Goal: Transaction & Acquisition: Purchase product/service

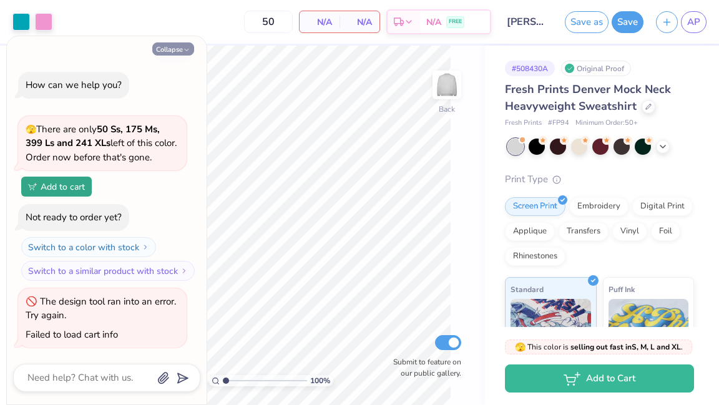
click at [177, 43] on button "Collapse" at bounding box center [173, 48] width 42 height 13
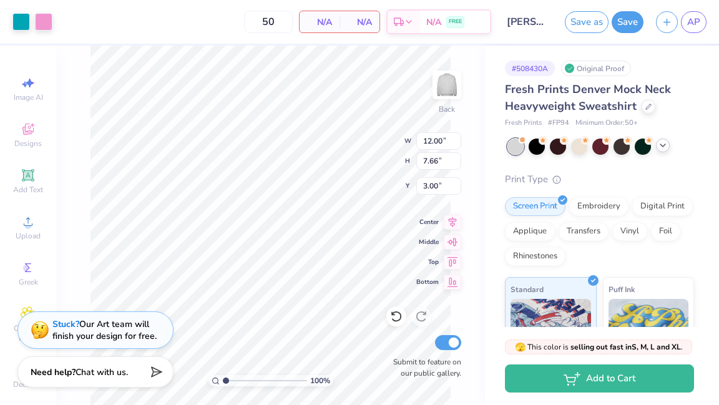
click at [663, 144] on icon at bounding box center [662, 145] width 10 height 10
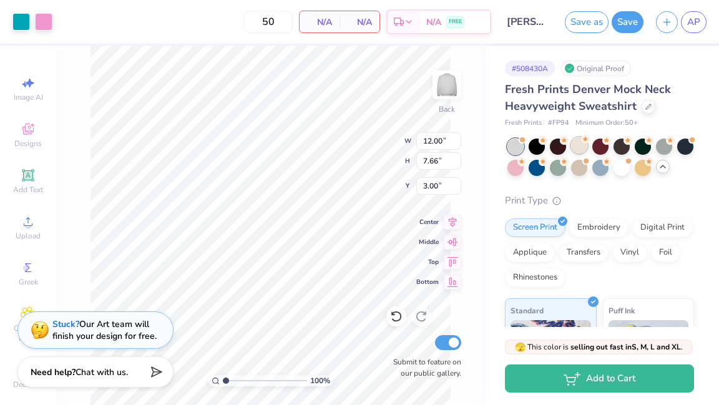
click at [578, 145] on div at bounding box center [579, 145] width 16 height 16
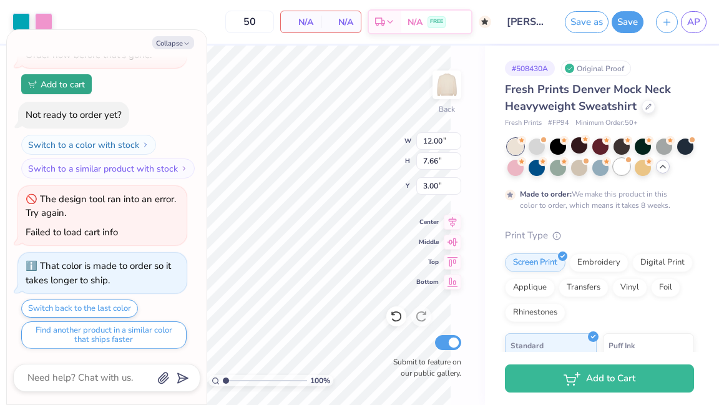
click at [626, 163] on div at bounding box center [621, 166] width 16 height 16
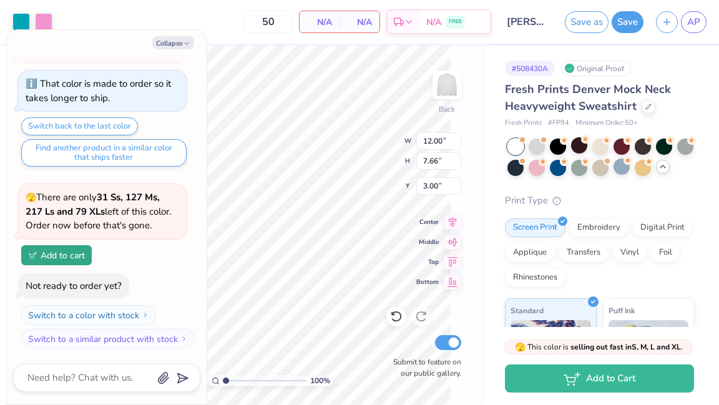
scroll to position [341, 0]
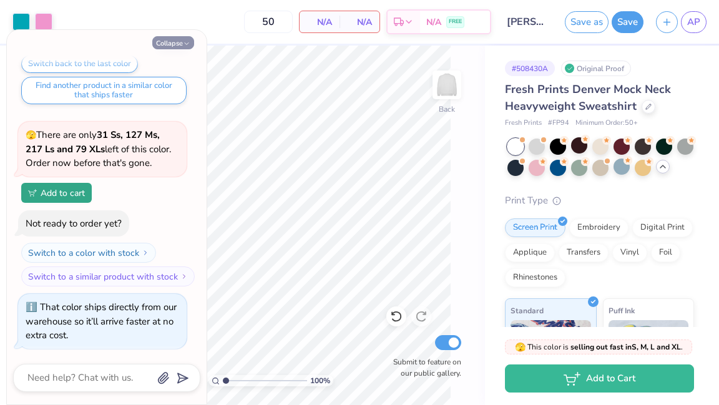
click at [172, 42] on button "Collapse" at bounding box center [173, 42] width 42 height 13
type textarea "x"
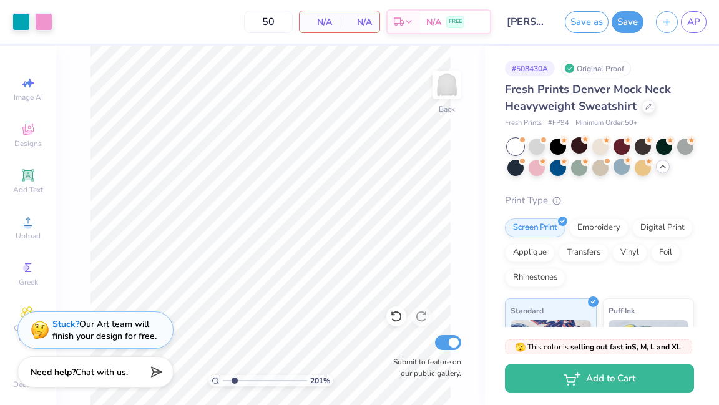
type input "2.01"
click at [234, 380] on input "range" at bounding box center [265, 380] width 84 height 11
click at [557, 165] on div at bounding box center [558, 166] width 16 height 16
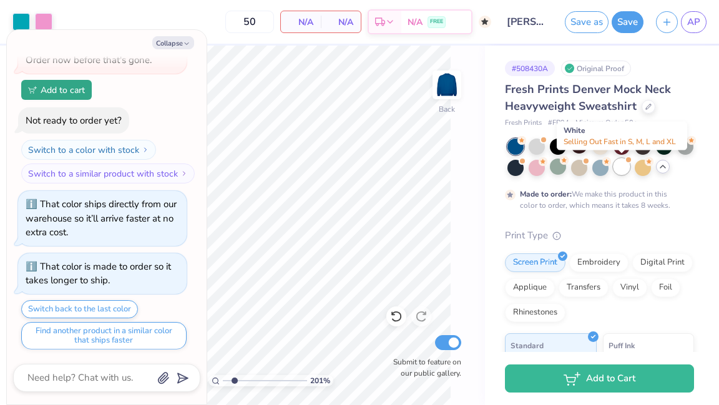
click at [619, 160] on div at bounding box center [621, 166] width 16 height 16
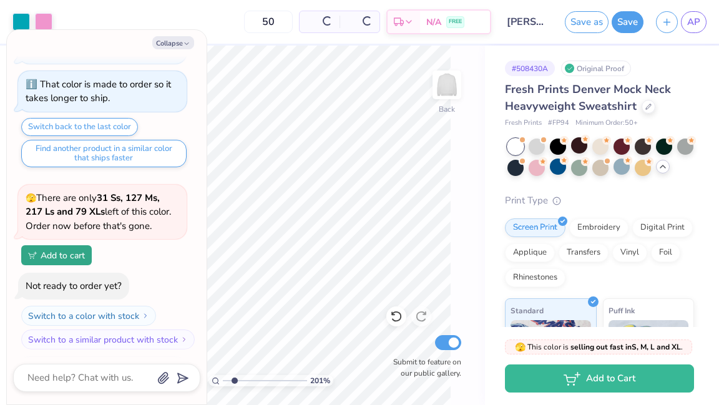
scroll to position [688, 0]
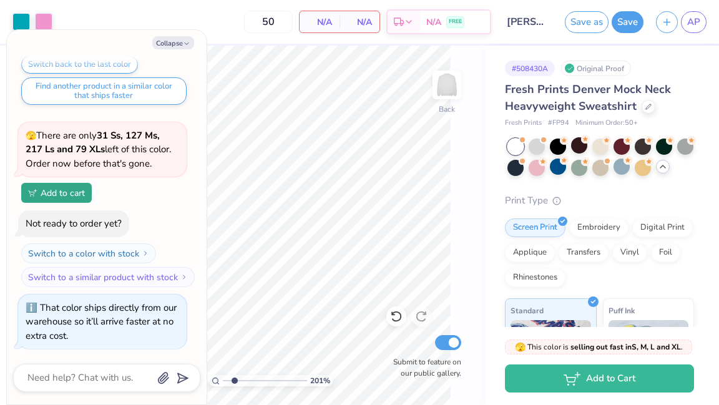
click at [663, 168] on icon at bounding box center [662, 167] width 10 height 10
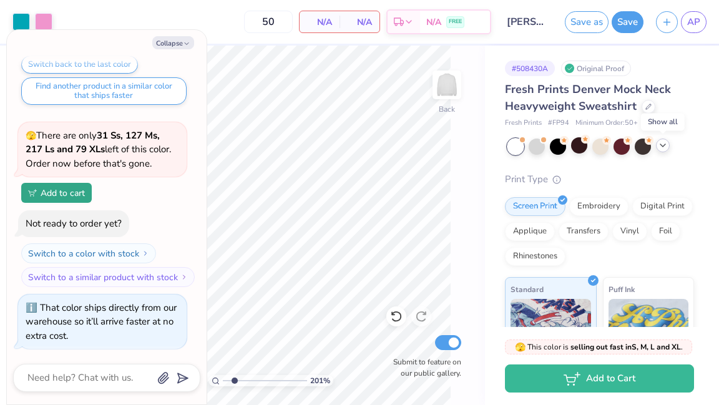
click at [663, 168] on div "Fresh Prints Denver Mock Neck Heavyweight Sweatshirt Fresh Prints # FP94 Minimu…" at bounding box center [599, 320] width 189 height 478
click at [663, 151] on div at bounding box center [663, 145] width 14 height 14
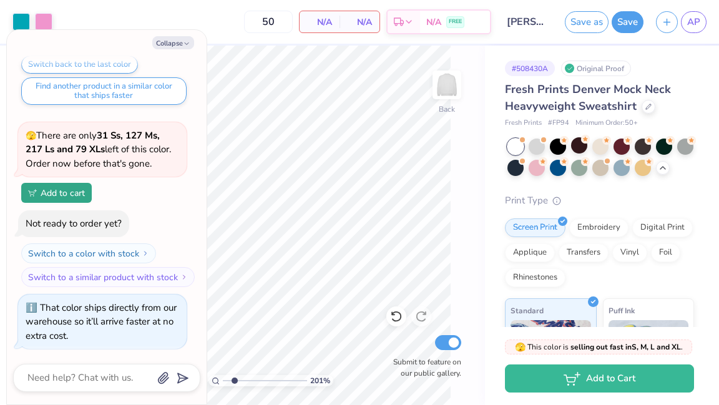
click at [462, 215] on div "201 % Back Submit to feature on our public gallery." at bounding box center [270, 225] width 429 height 359
click at [170, 39] on button "Collapse" at bounding box center [173, 42] width 42 height 13
type textarea "x"
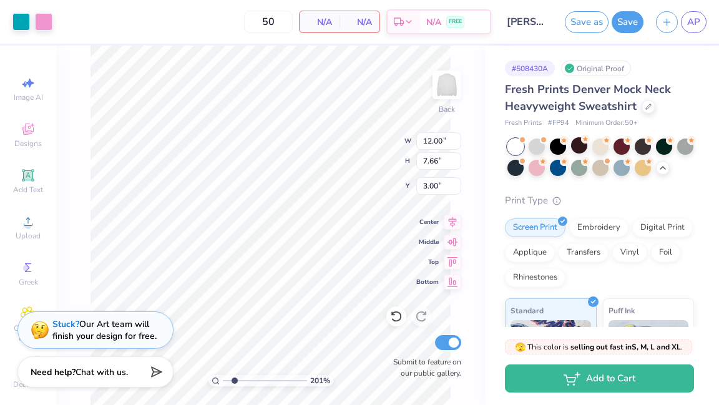
type input "1"
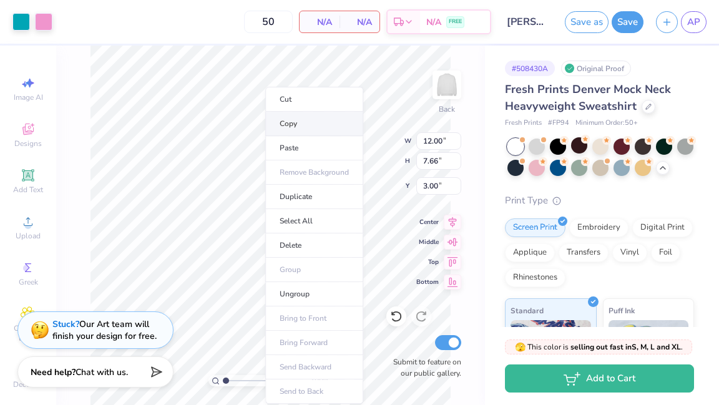
click at [293, 122] on li "Copy" at bounding box center [314, 124] width 98 height 24
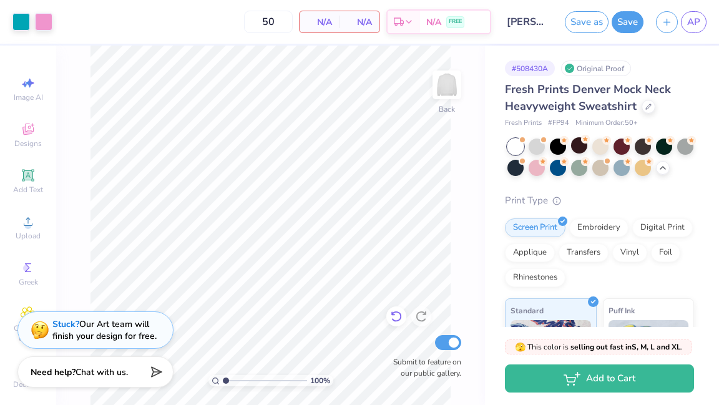
click at [394, 311] on icon at bounding box center [396, 316] width 12 height 12
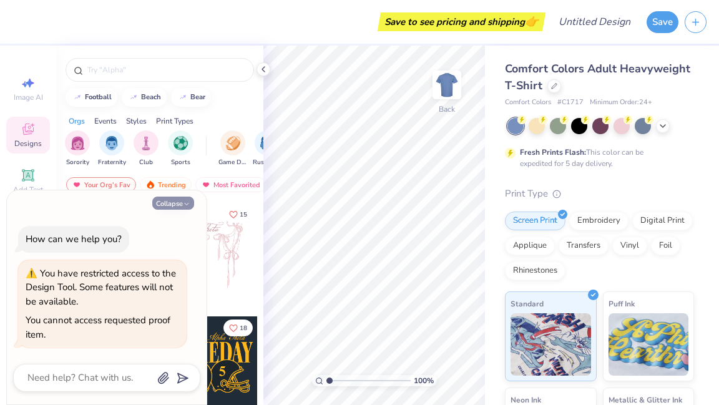
click at [178, 200] on button "Collapse" at bounding box center [173, 202] width 42 height 13
type textarea "x"
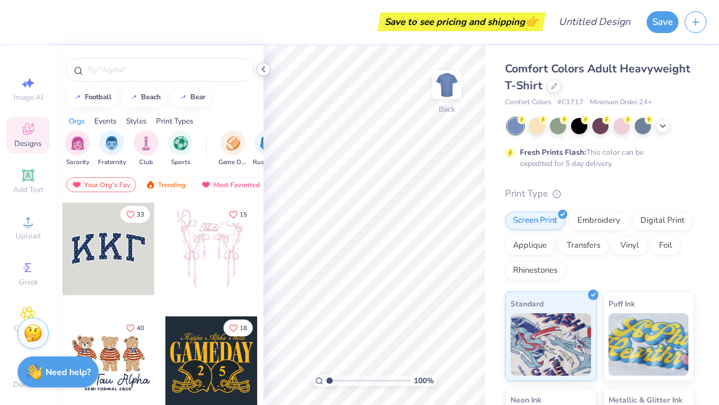
click at [259, 64] on div at bounding box center [263, 69] width 14 height 14
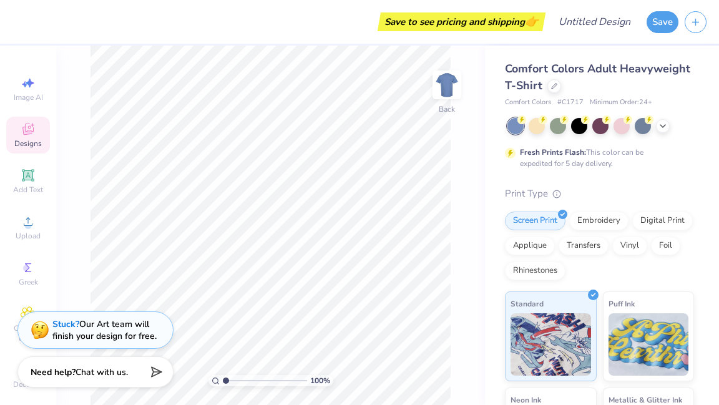
click at [80, 42] on div "Save to see pricing and shipping 👉" at bounding box center [280, 22] width 523 height 44
click at [32, 140] on span "Designs" at bounding box center [27, 143] width 27 height 10
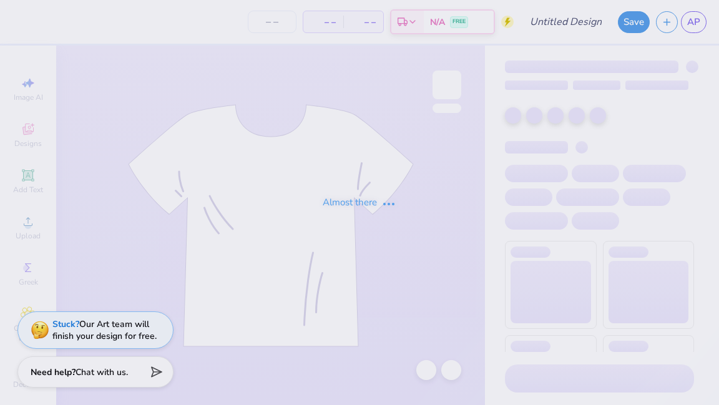
type input "[PERSON_NAME] : [GEOGRAPHIC_DATA]"
type input "50"
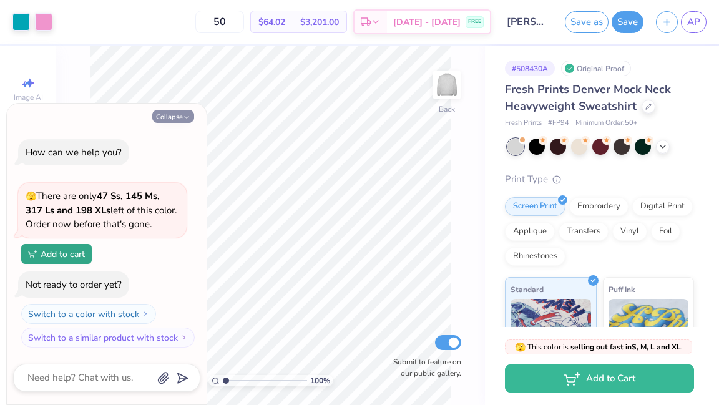
click at [176, 114] on button "Collapse" at bounding box center [173, 116] width 42 height 13
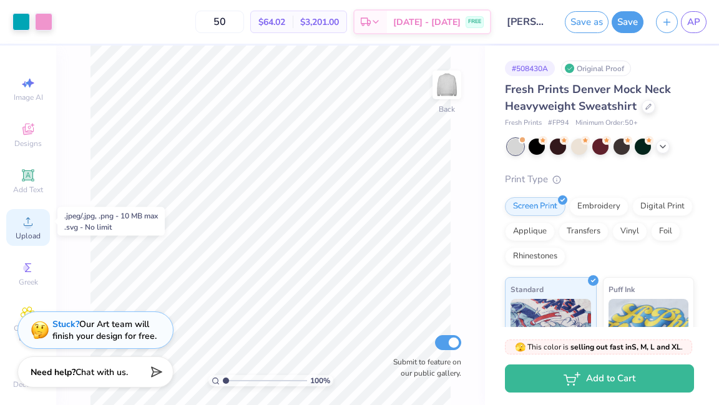
scroll to position [16, 0]
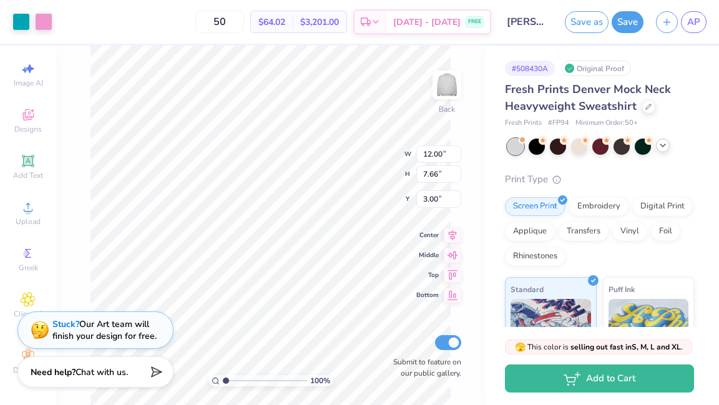
click at [661, 142] on icon at bounding box center [662, 145] width 10 height 10
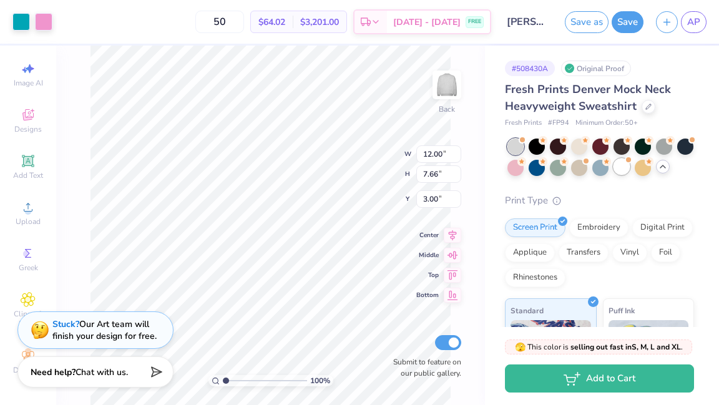
click at [623, 169] on div at bounding box center [621, 166] width 16 height 16
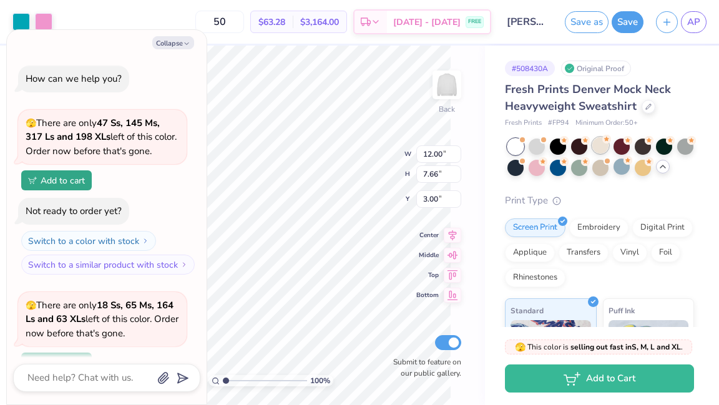
scroll to position [109, 0]
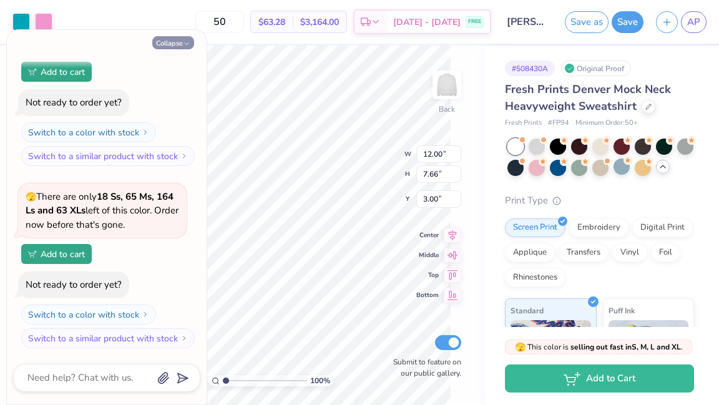
click at [183, 46] on icon "button" at bounding box center [186, 43] width 7 height 7
type textarea "x"
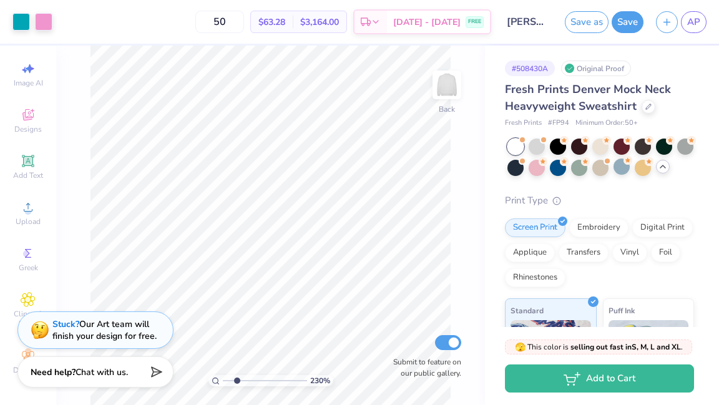
drag, startPoint x: 224, startPoint y: 377, endPoint x: 236, endPoint y: 375, distance: 12.7
click at [236, 375] on input "range" at bounding box center [265, 380] width 84 height 11
type input "1.94"
click at [233, 380] on input "range" at bounding box center [265, 380] width 84 height 11
click at [485, 188] on div "# 508430A Original Proof Fresh Prints Denver Mock Neck Heavyweight Sweatshirt F…" at bounding box center [602, 313] width 234 height 535
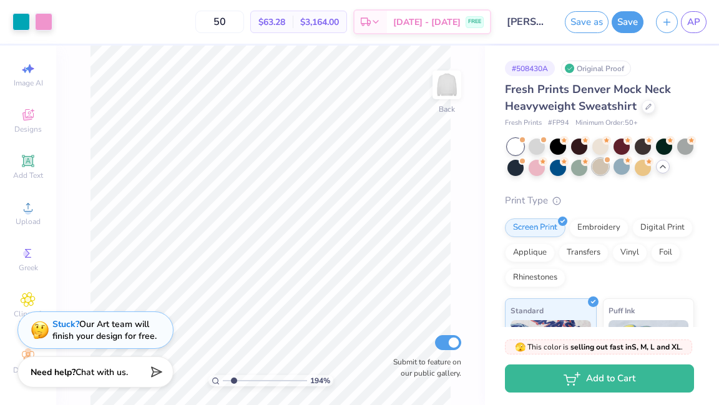
click at [598, 167] on div at bounding box center [600, 166] width 16 height 16
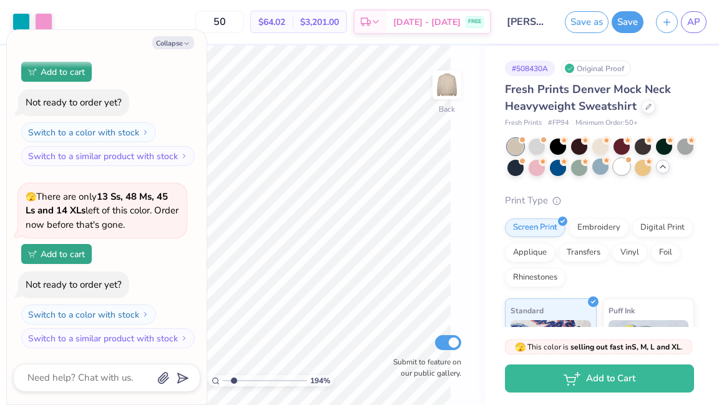
click at [619, 167] on div at bounding box center [621, 166] width 16 height 16
click at [637, 167] on div at bounding box center [642, 166] width 16 height 16
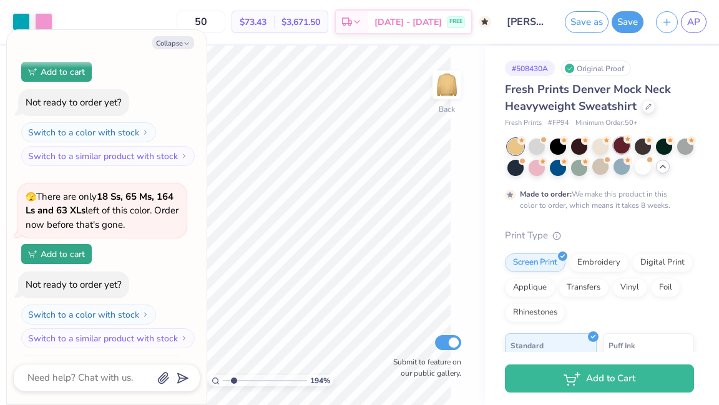
scroll to position [590, 0]
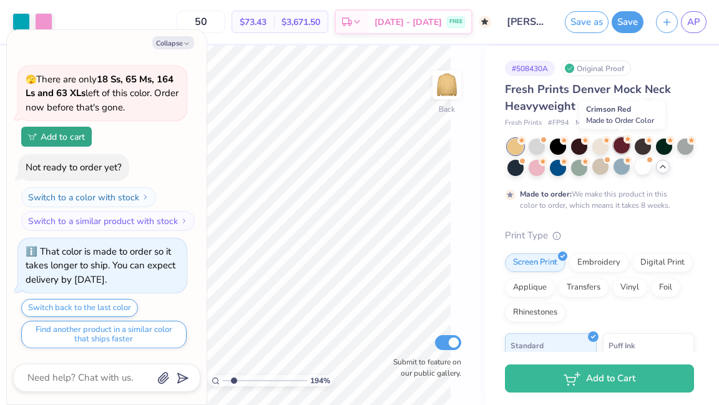
click at [620, 148] on div at bounding box center [621, 145] width 16 height 16
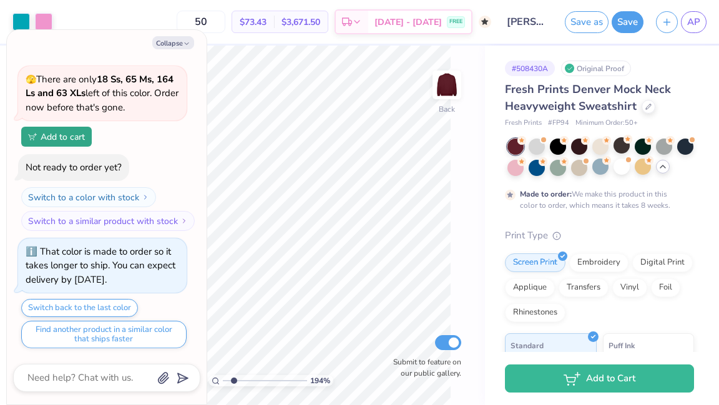
click at [653, 149] on div at bounding box center [600, 156] width 186 height 37
click at [647, 143] on div at bounding box center [642, 145] width 16 height 16
click at [472, 249] on div "194 % Back Submit to feature on our public gallery." at bounding box center [270, 225] width 429 height 359
click at [184, 43] on icon "button" at bounding box center [186, 43] width 7 height 7
type textarea "x"
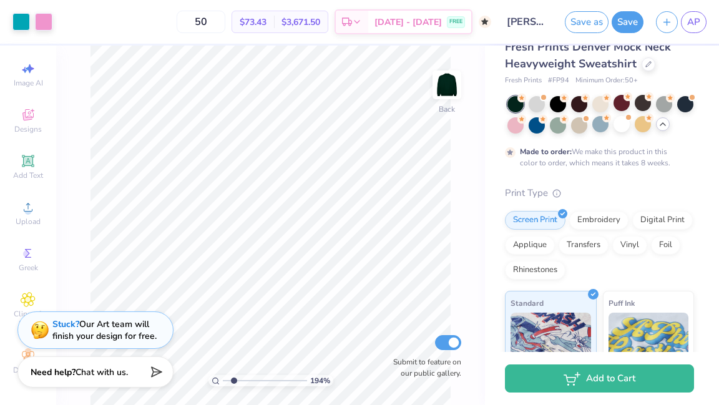
scroll to position [0, 0]
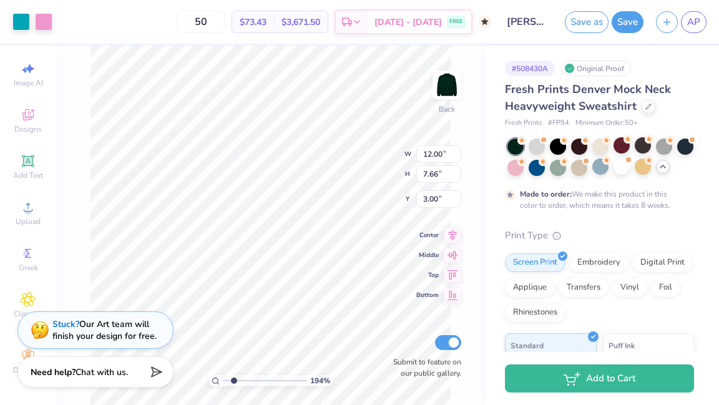
click at [485, 136] on div "# 508430A Original Proof Fresh Prints Denver Mock Neck Heavyweight Sweatshirt F…" at bounding box center [602, 330] width 234 height 569
click at [491, 75] on div "# 508430A Original Proof Fresh Prints Denver Mock Neck Heavyweight Sweatshirt F…" at bounding box center [602, 330] width 234 height 569
click at [392, 355] on div "Submit to feature on our public gallery." at bounding box center [423, 355] width 75 height 46
click at [144, 41] on div "50 $73.43 Per Item $3,671.50 Total Est. Delivery Oct 19 - 22 FREE" at bounding box center [275, 22] width 432 height 44
click at [697, 27] on span "AP" at bounding box center [693, 22] width 13 height 14
